Goal: Information Seeking & Learning: Learn about a topic

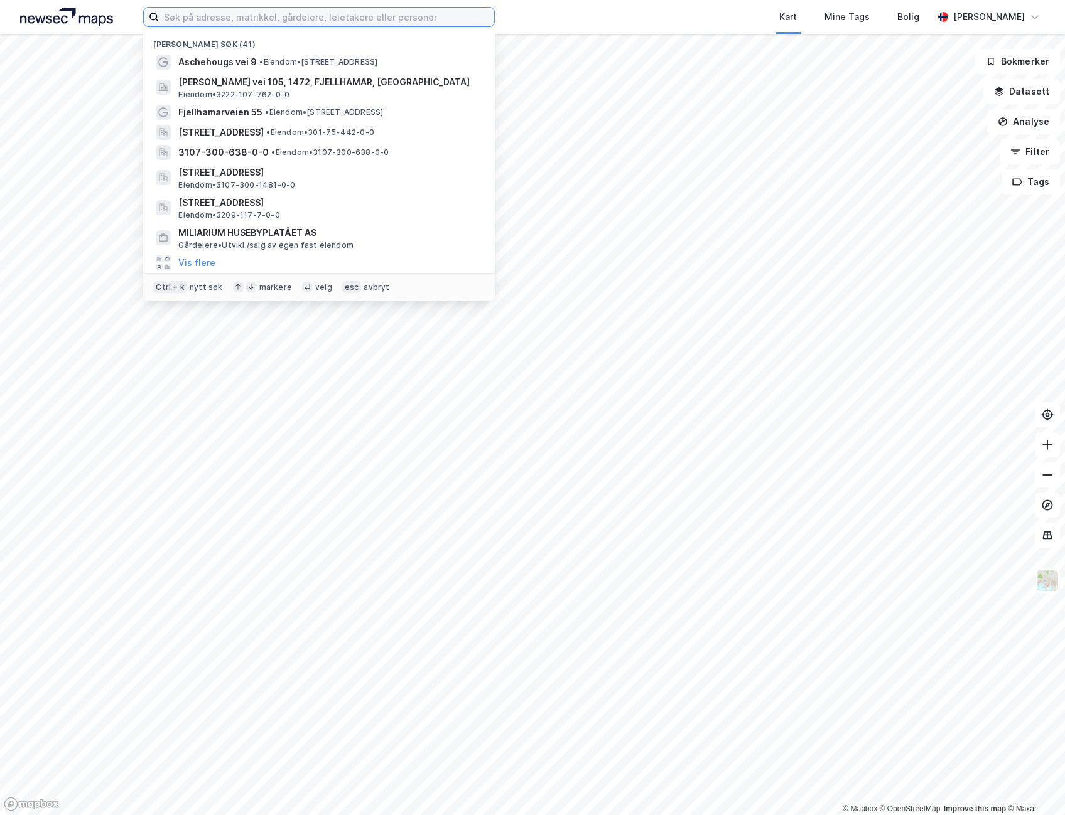
click at [220, 15] on input at bounding box center [326, 17] width 335 height 19
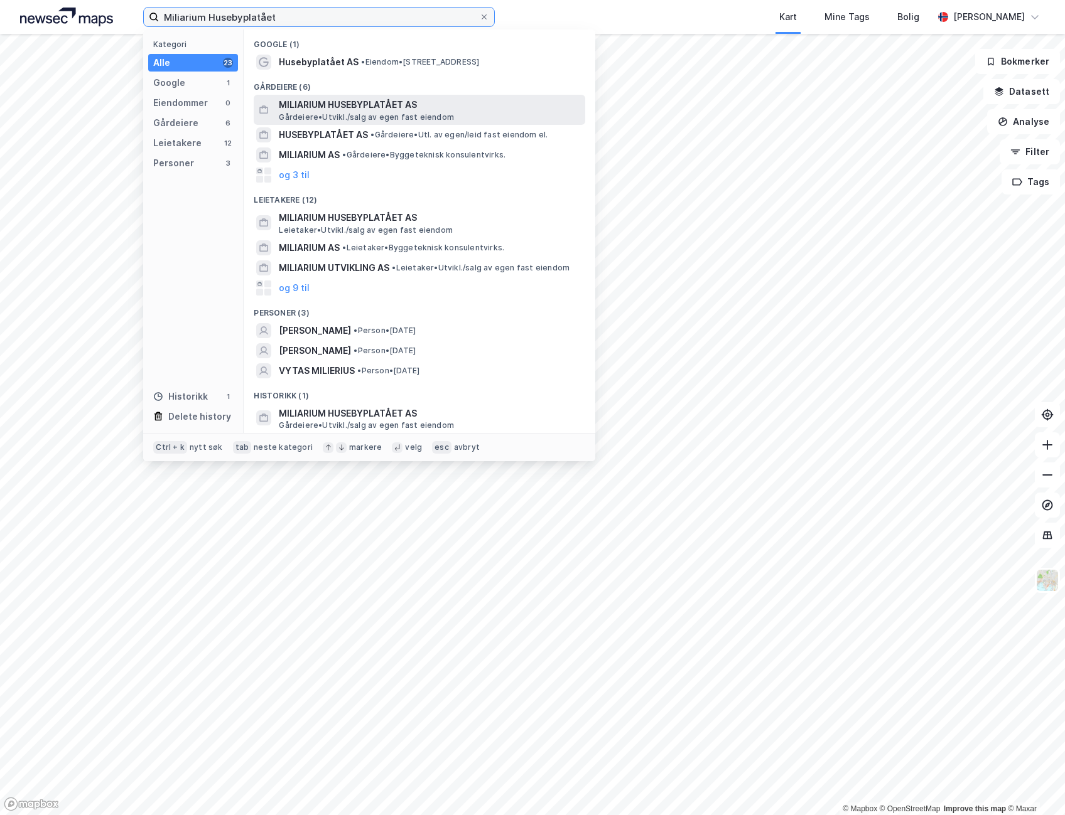
type input "Miliarium Husebyplatået"
click at [329, 107] on span "MILIARIUM HUSEBYPLATÅET AS" at bounding box center [429, 104] width 301 height 15
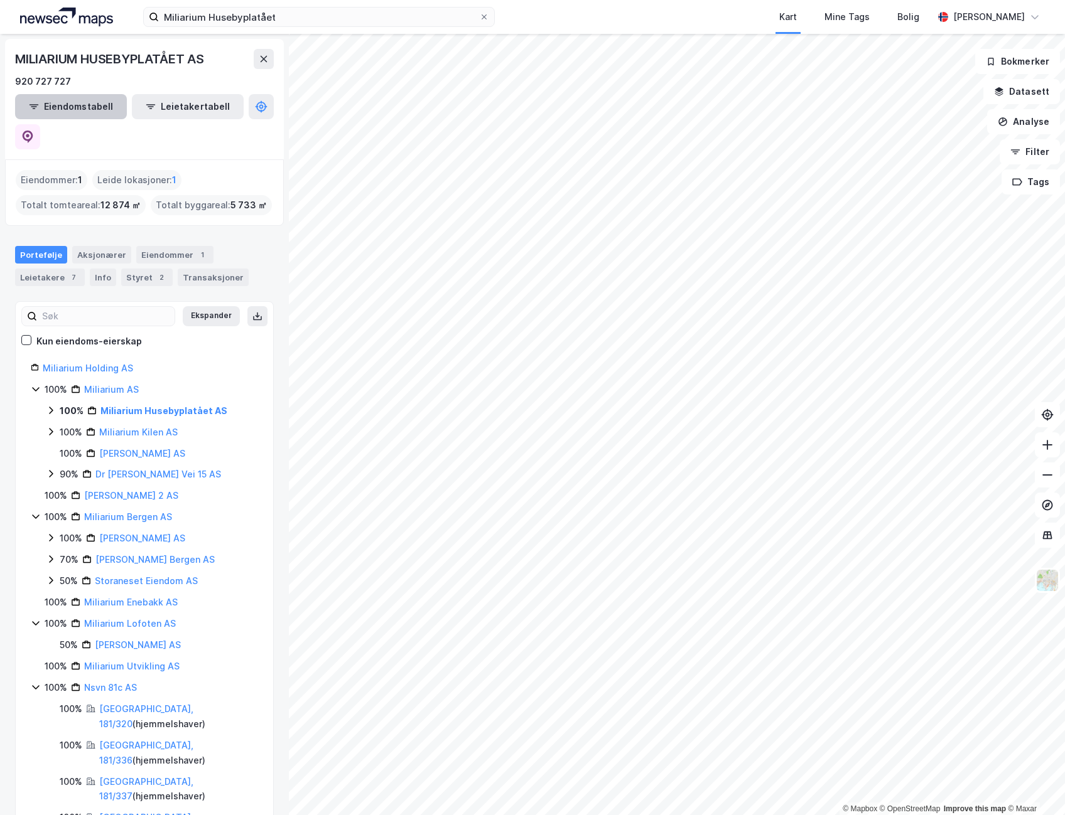
click at [61, 111] on button "Eiendomstabell" at bounding box center [71, 106] width 112 height 25
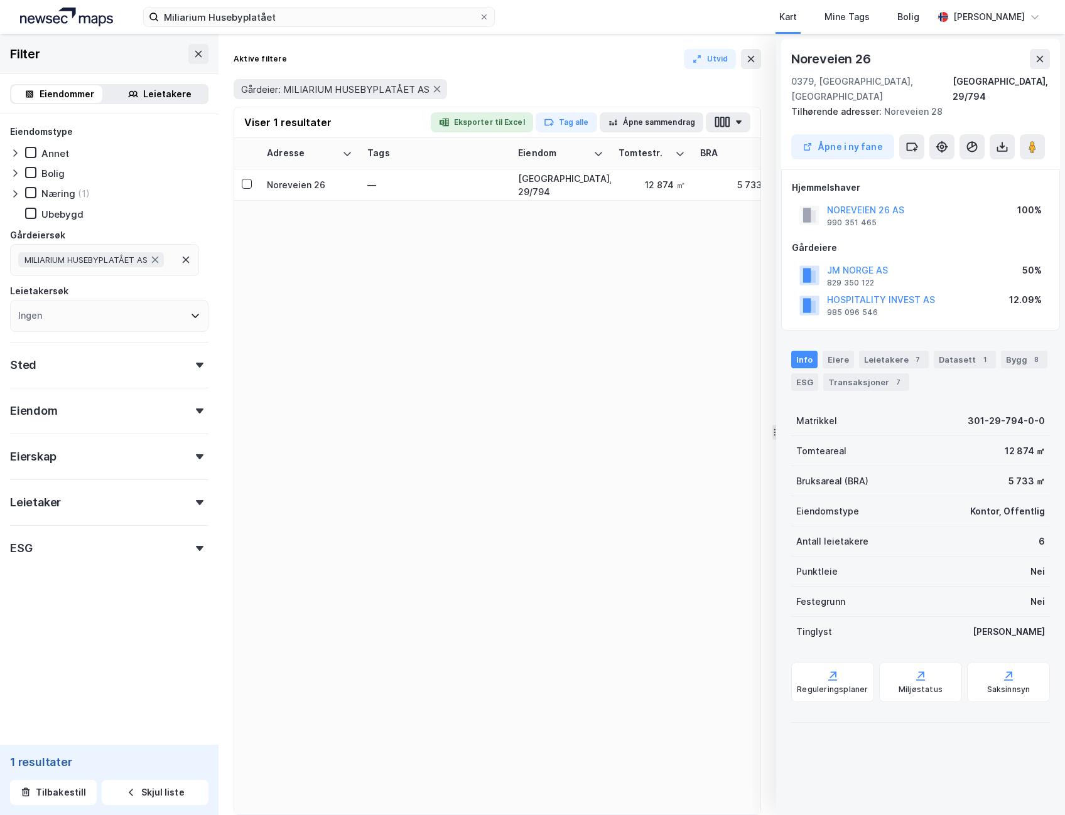
drag, startPoint x: 955, startPoint y: 56, endPoint x: 933, endPoint y: 61, distance: 23.0
click at [933, 61] on div "Noreveien 26" at bounding box center [920, 59] width 259 height 20
click at [1038, 55] on icon at bounding box center [1039, 59] width 10 height 10
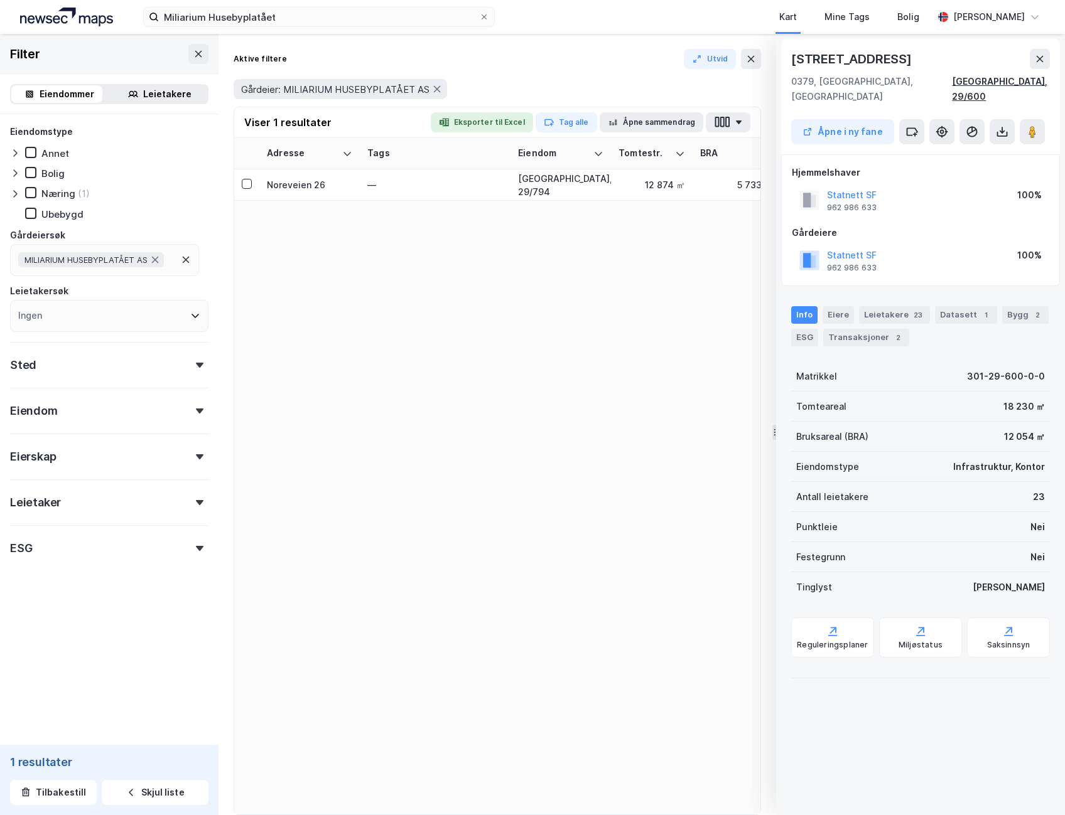
click at [1015, 80] on div "[GEOGRAPHIC_DATA], 29/600" at bounding box center [1001, 89] width 98 height 30
click at [1034, 57] on icon at bounding box center [1039, 59] width 10 height 10
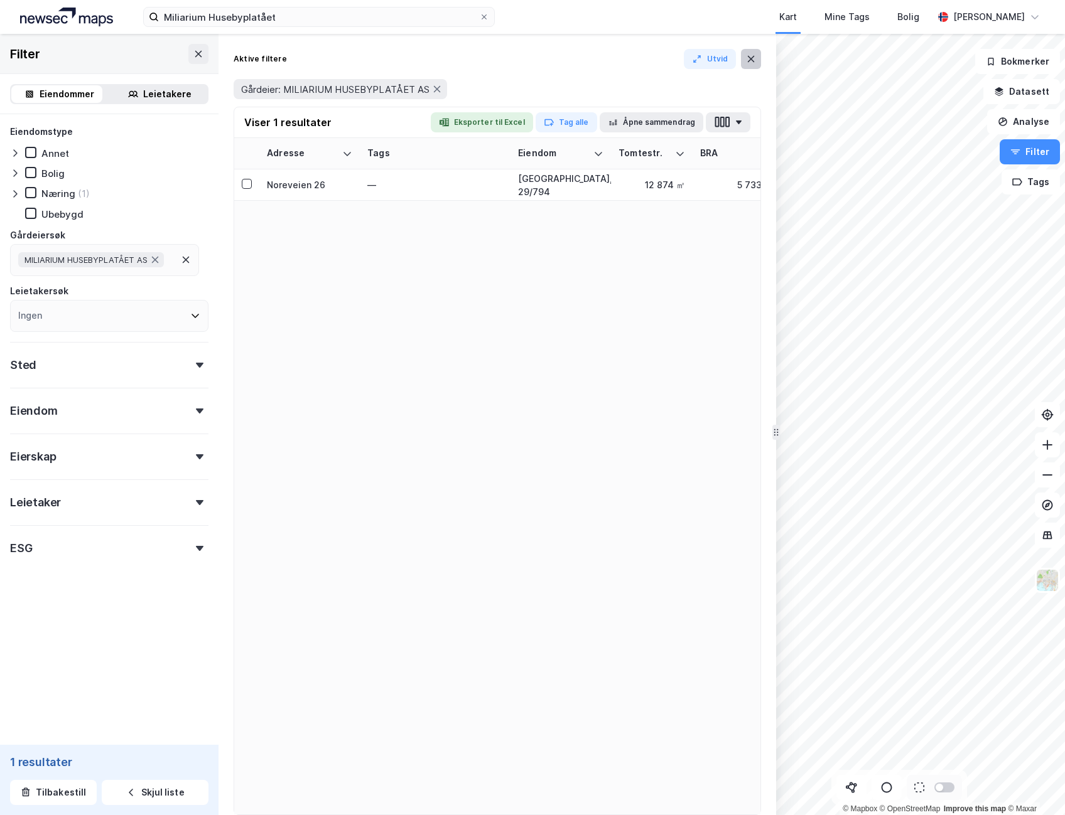
click at [755, 62] on icon at bounding box center [751, 59] width 10 height 10
